Goal: Find specific fact: Find specific fact

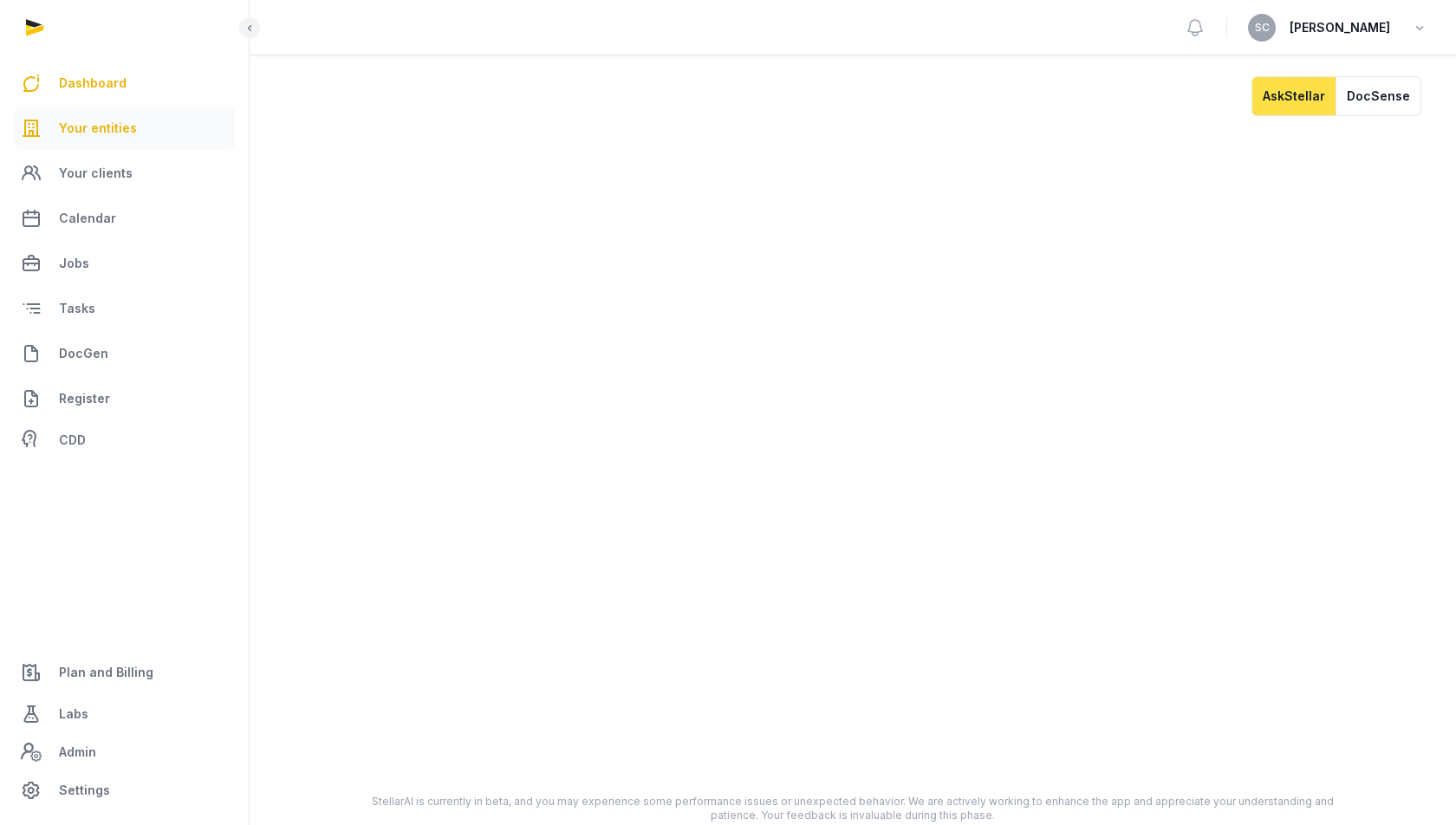
click at [109, 135] on span "Your entities" at bounding box center [98, 128] width 78 height 21
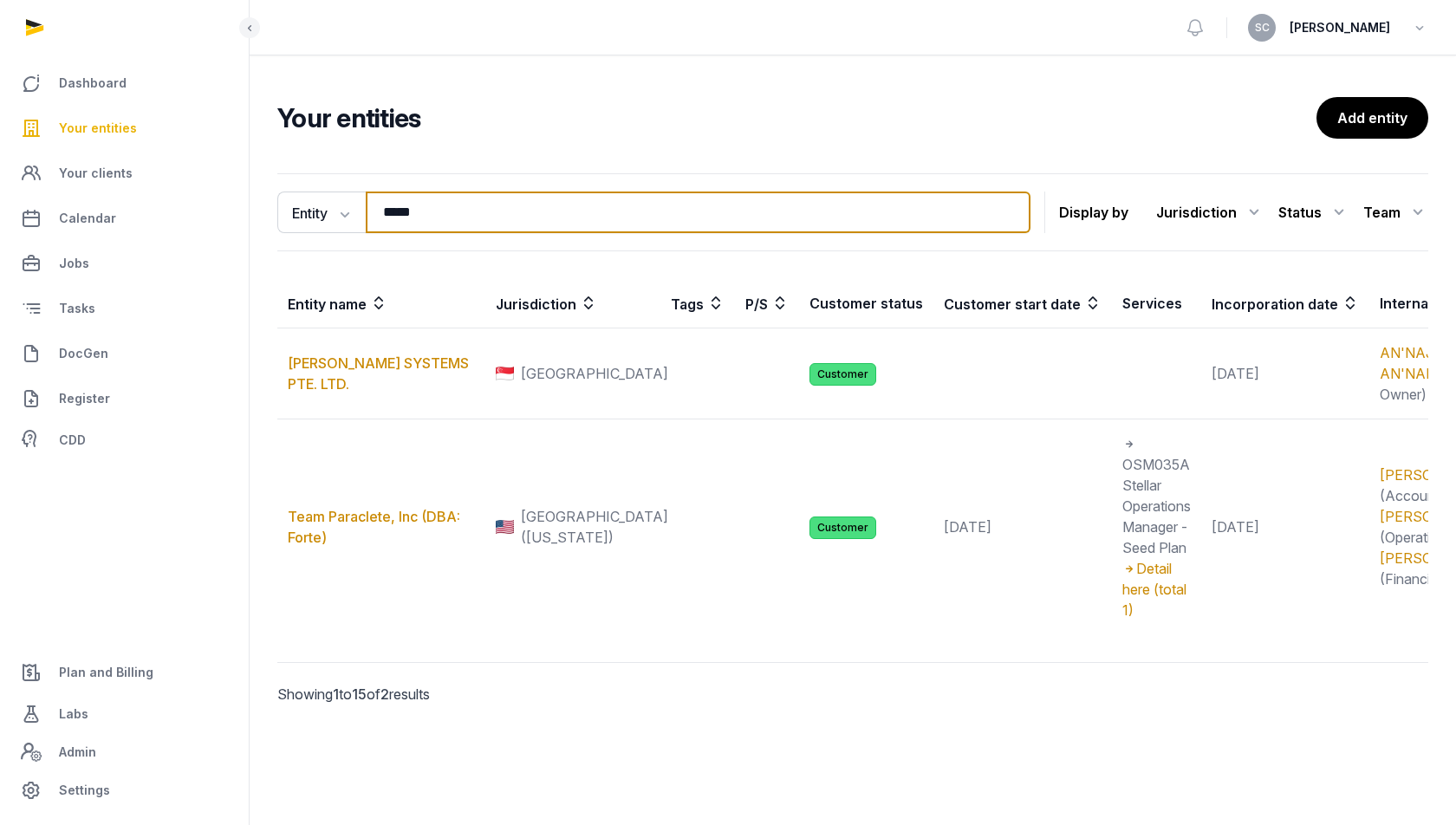
click at [404, 212] on input "*****" at bounding box center [698, 212] width 665 height 42
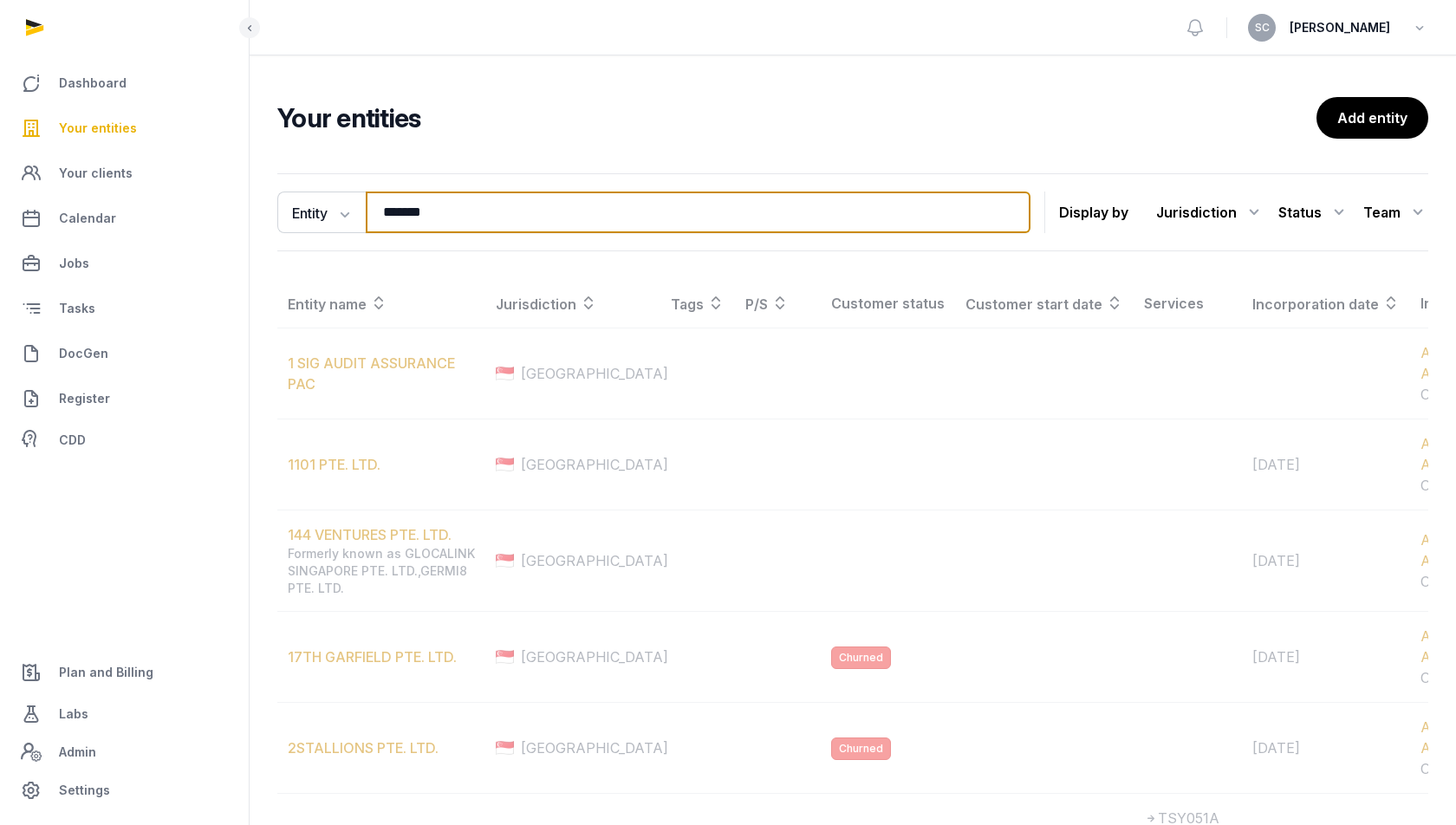
type input "********"
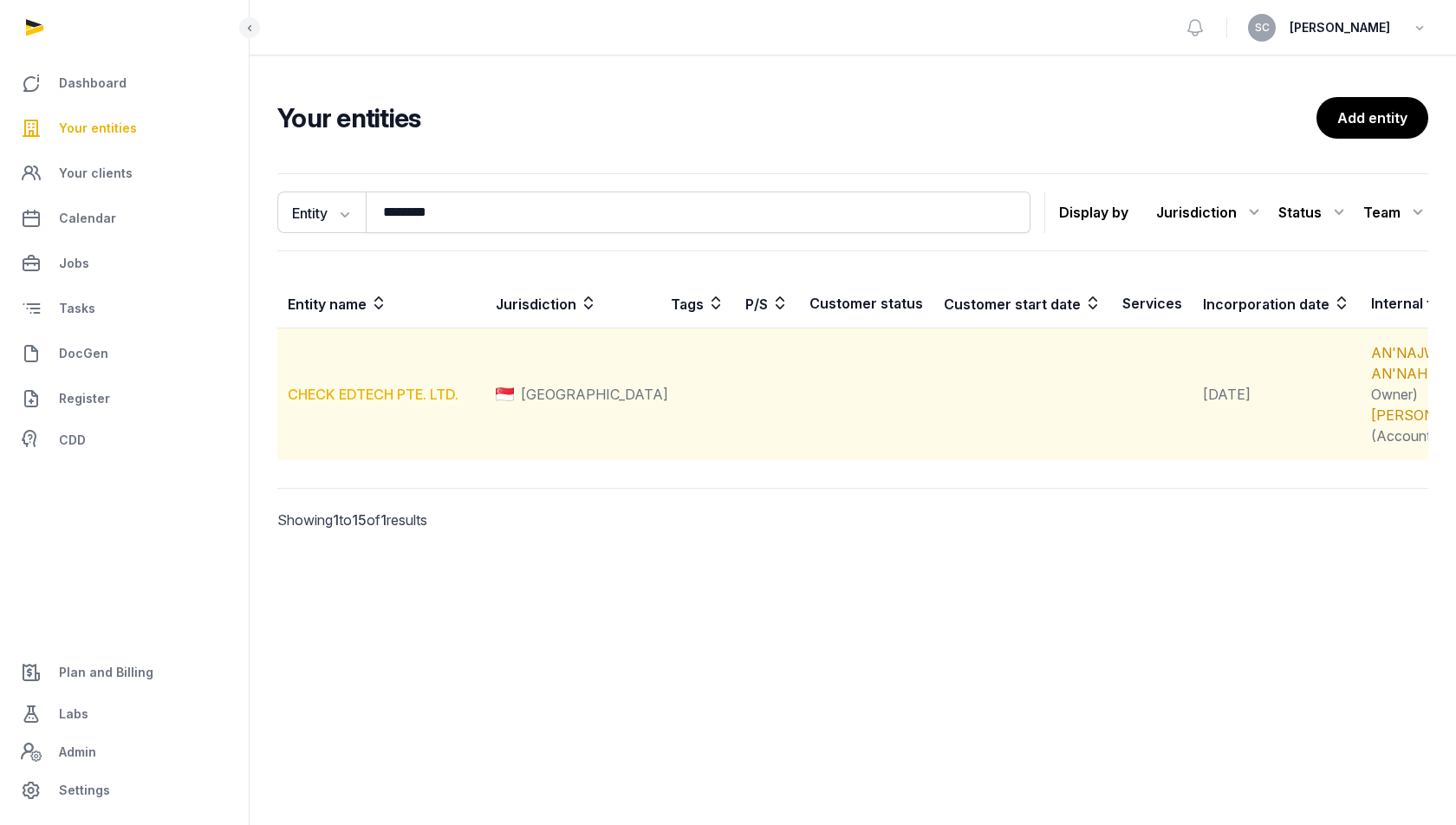
click at [362, 403] on link "CHECK EDTECH PTE. LTD." at bounding box center [373, 394] width 171 height 17
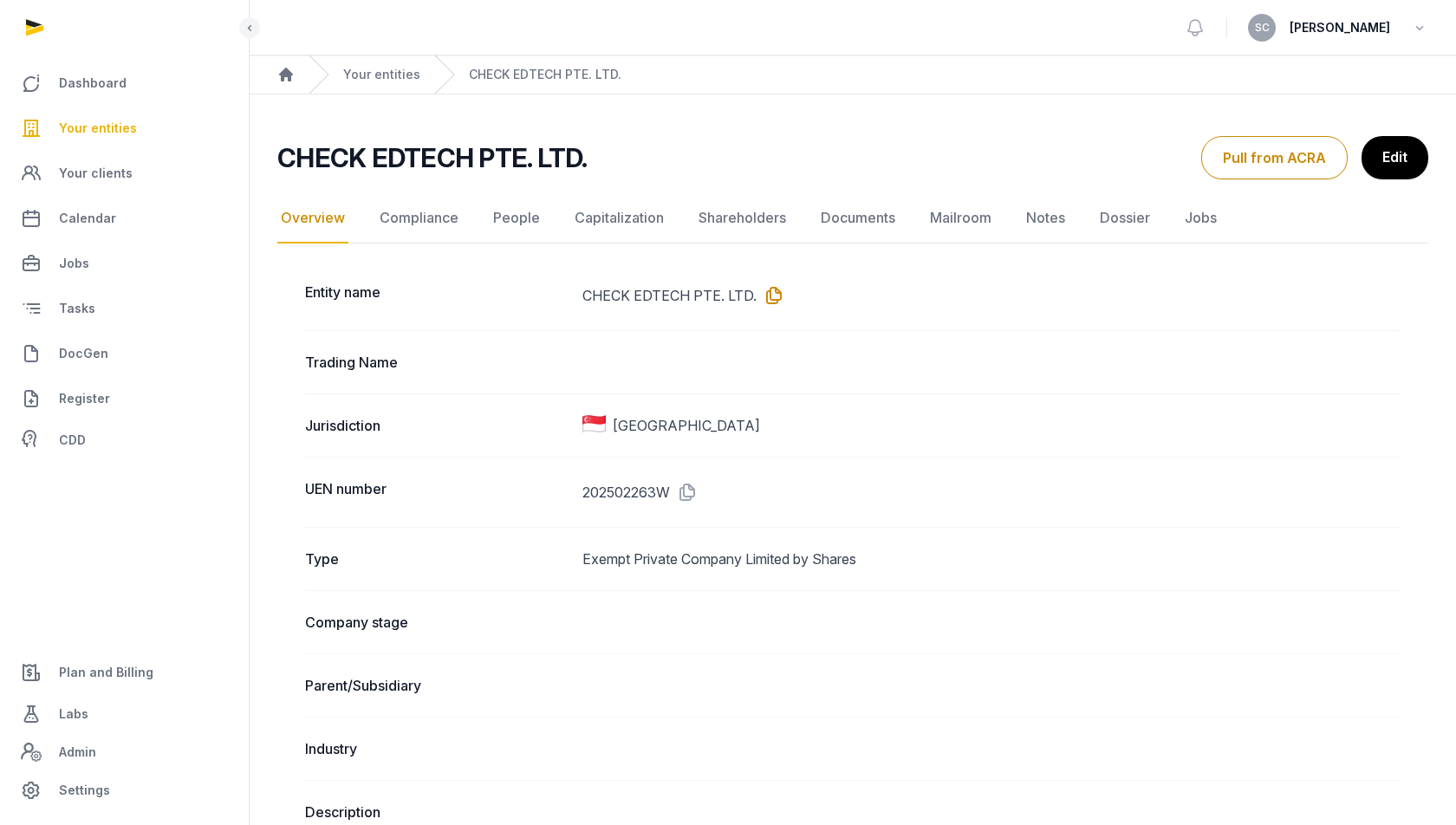
click at [771, 291] on icon at bounding box center [770, 295] width 27 height 27
click at [690, 491] on icon at bounding box center [683, 492] width 27 height 27
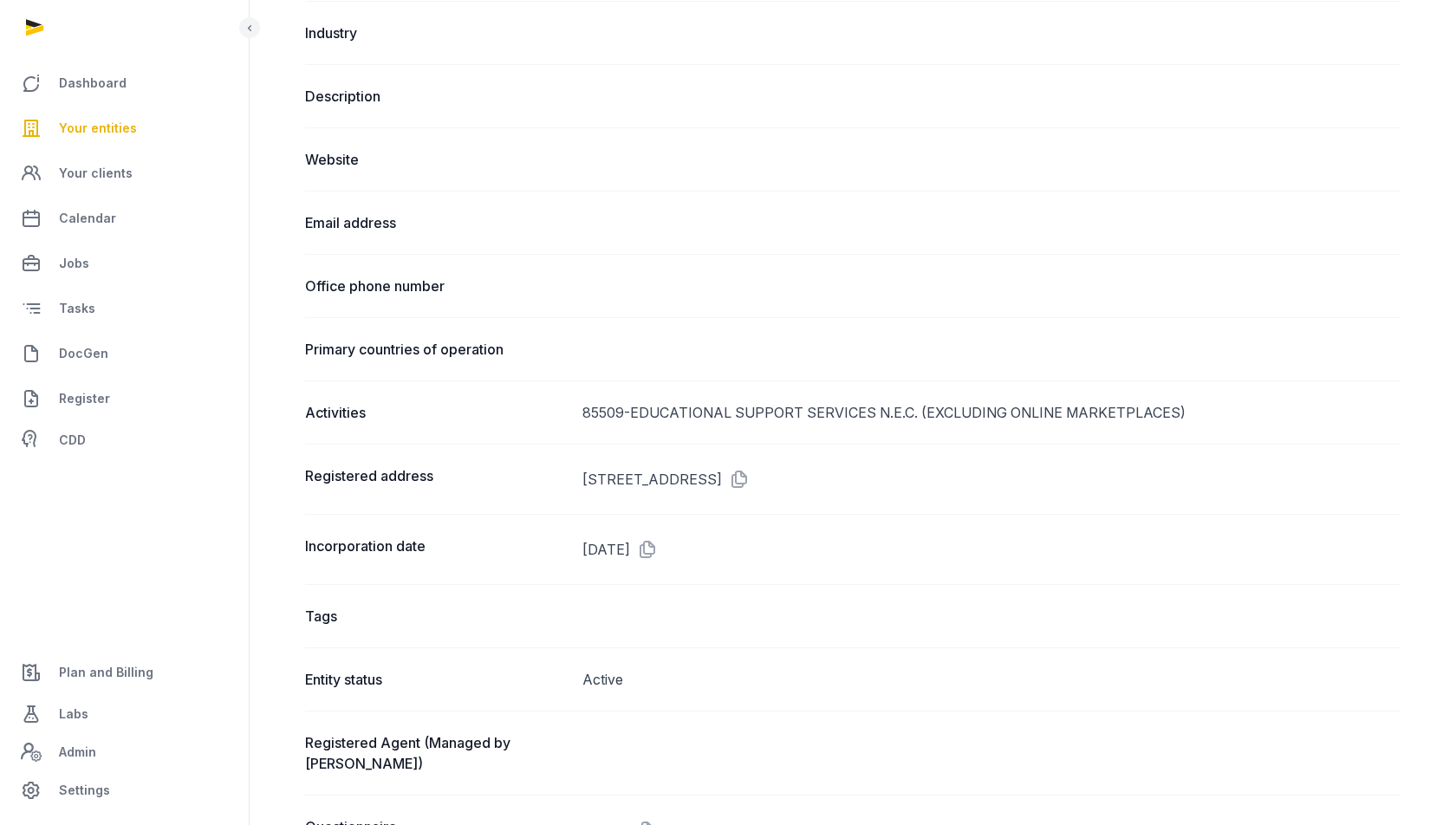
scroll to position [726, 0]
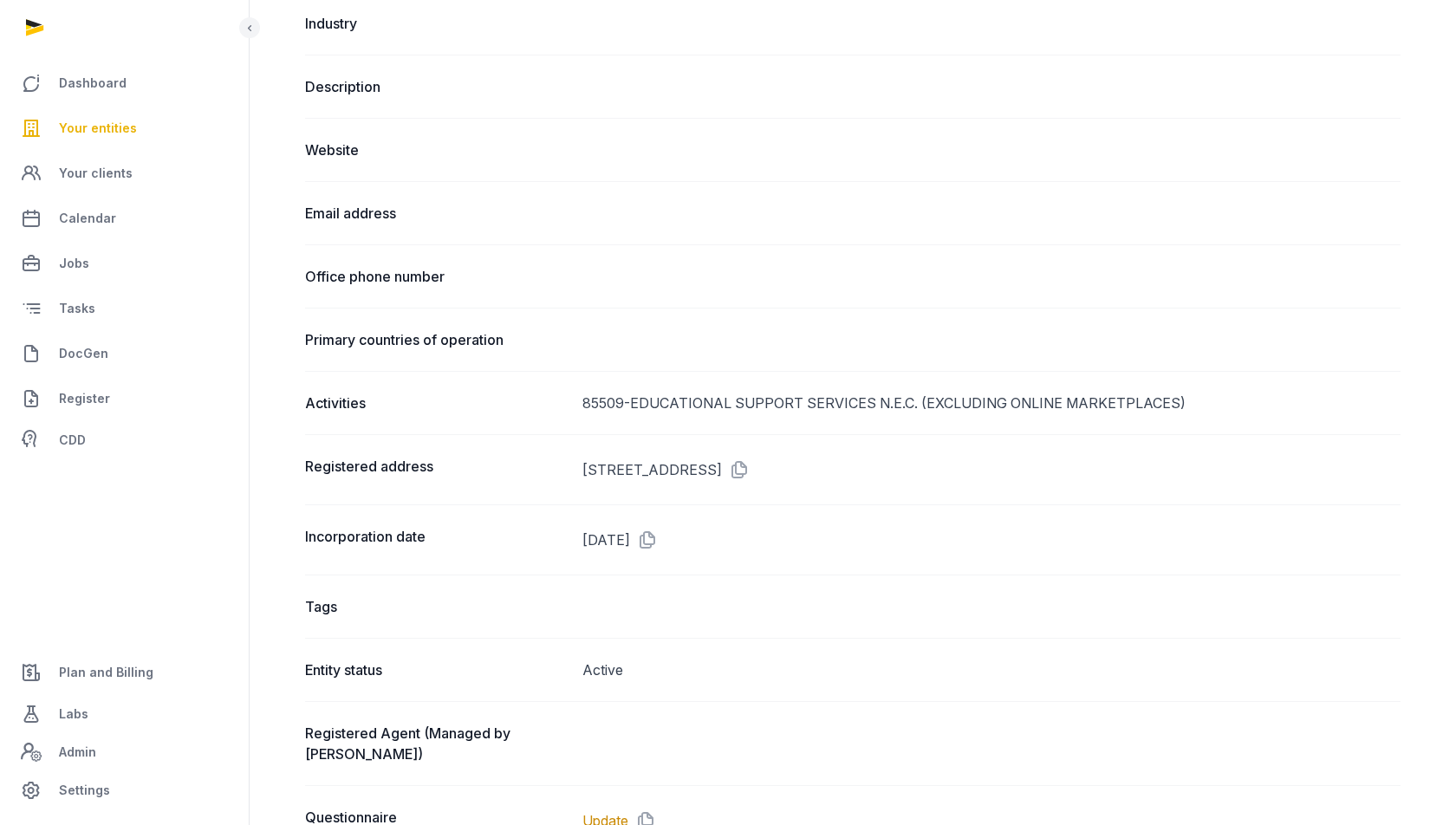
drag, startPoint x: 582, startPoint y: 463, endPoint x: 1054, endPoint y: 458, distance: 472.0
click at [1054, 458] on div "Registered address [STREET_ADDRESS]" at bounding box center [853, 469] width 1095 height 70
copy dd "[STREET_ADDRESS]"
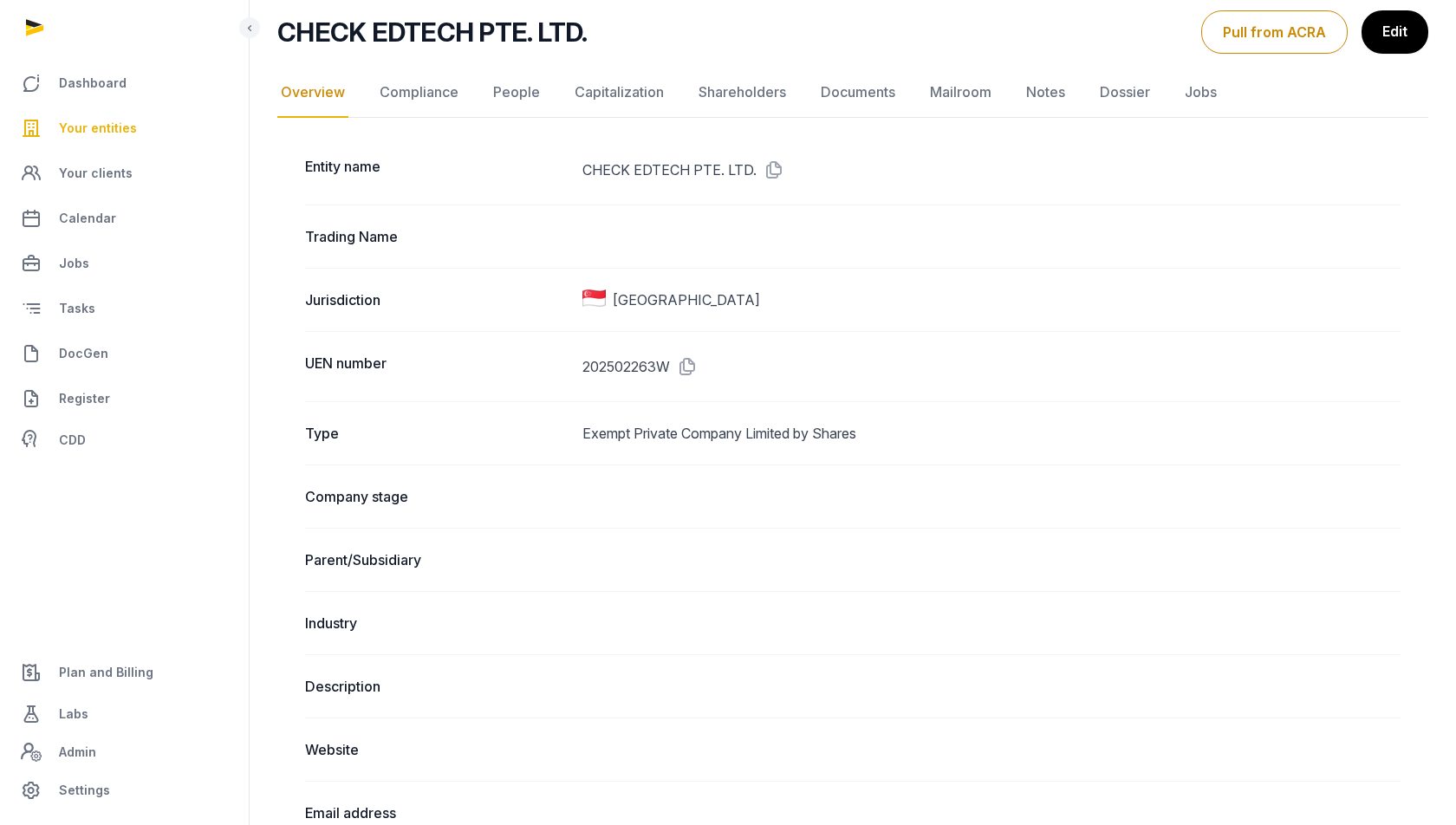
scroll to position [36, 0]
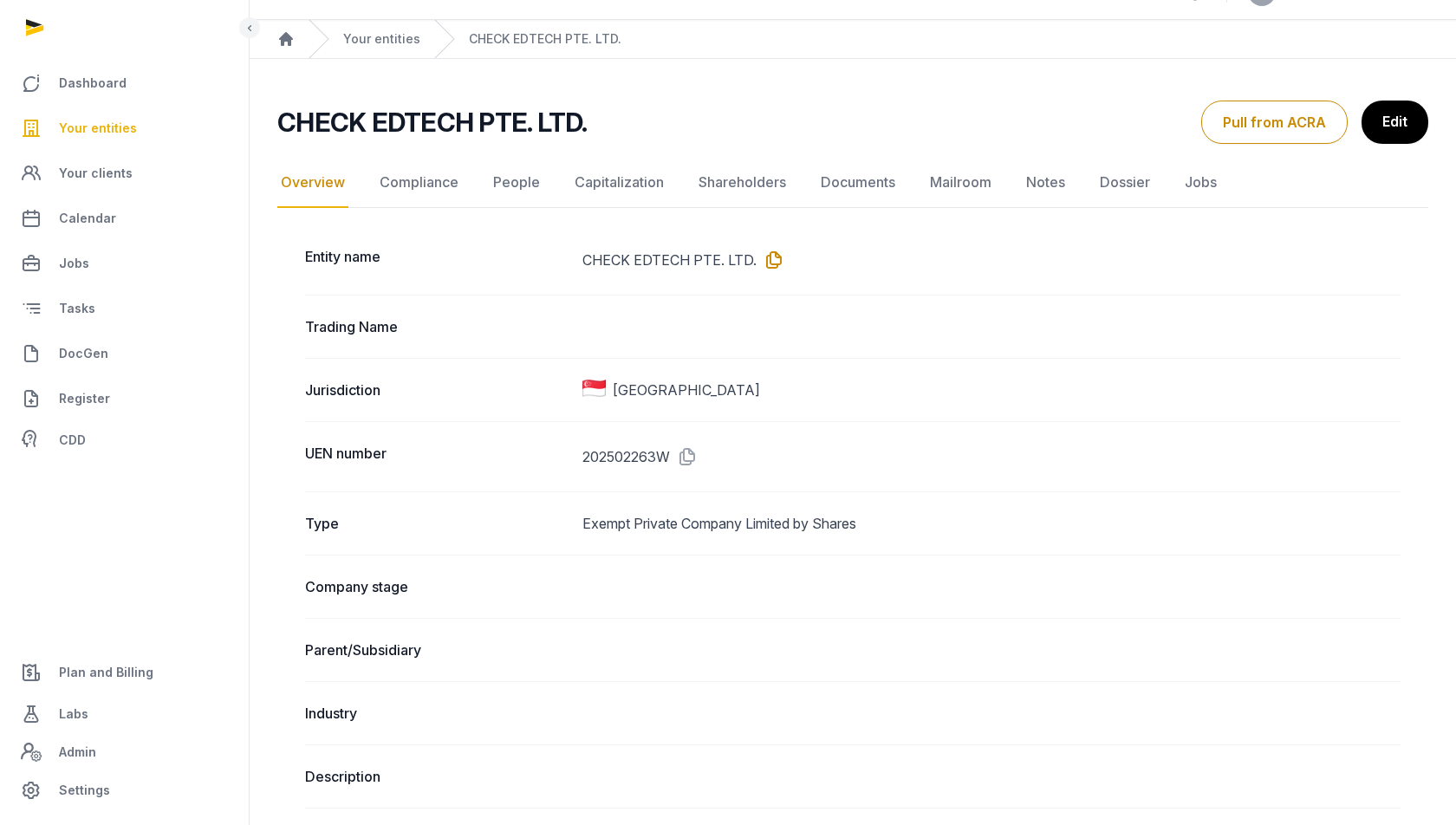
click at [776, 260] on icon at bounding box center [770, 260] width 27 height 27
click at [693, 454] on icon at bounding box center [683, 457] width 27 height 27
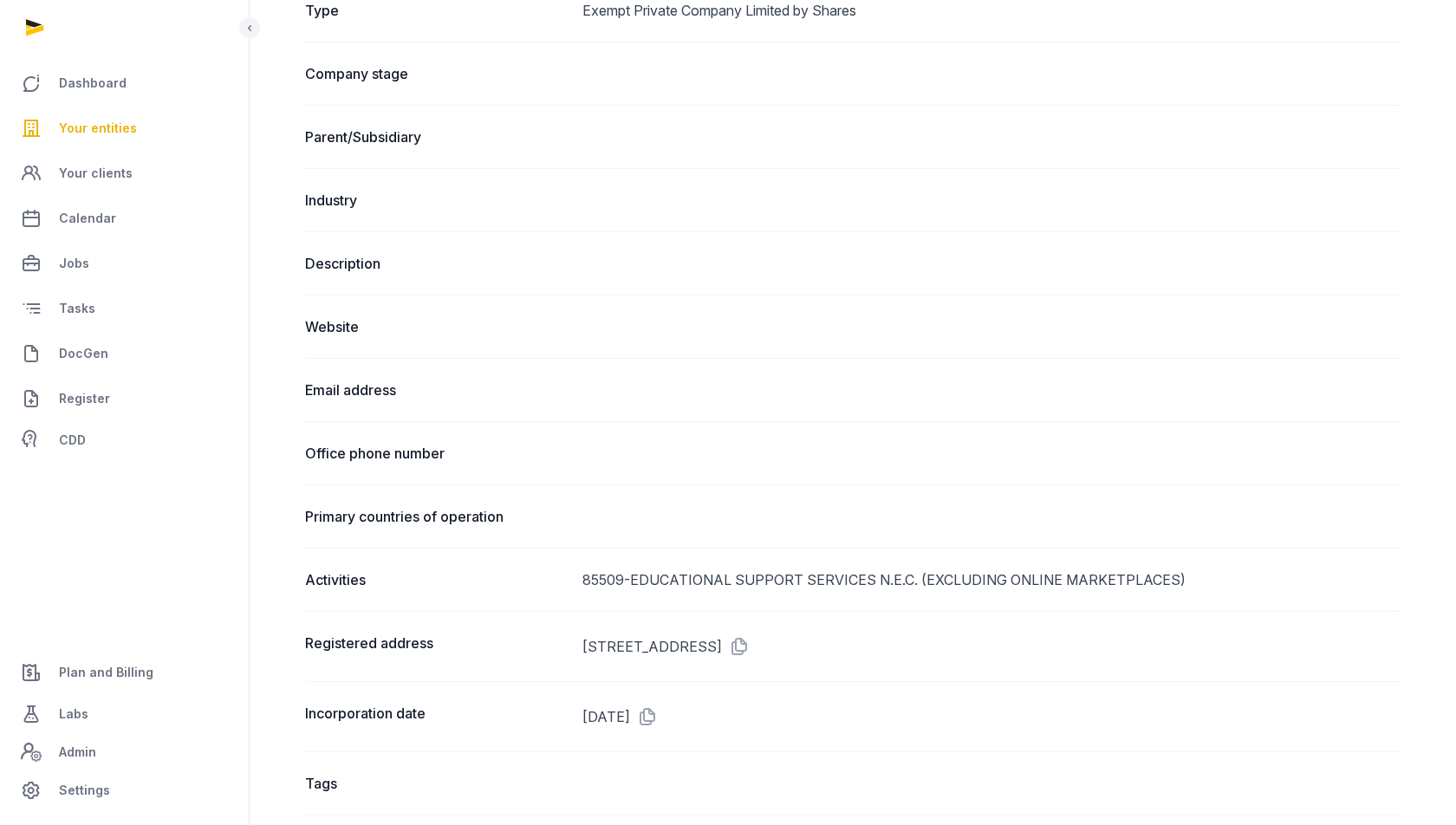
scroll to position [550, 0]
click at [1034, 640] on dd "[STREET_ADDRESS]" at bounding box center [992, 644] width 818 height 27
copy dd "669568"
